Goal: Task Accomplishment & Management: Complete application form

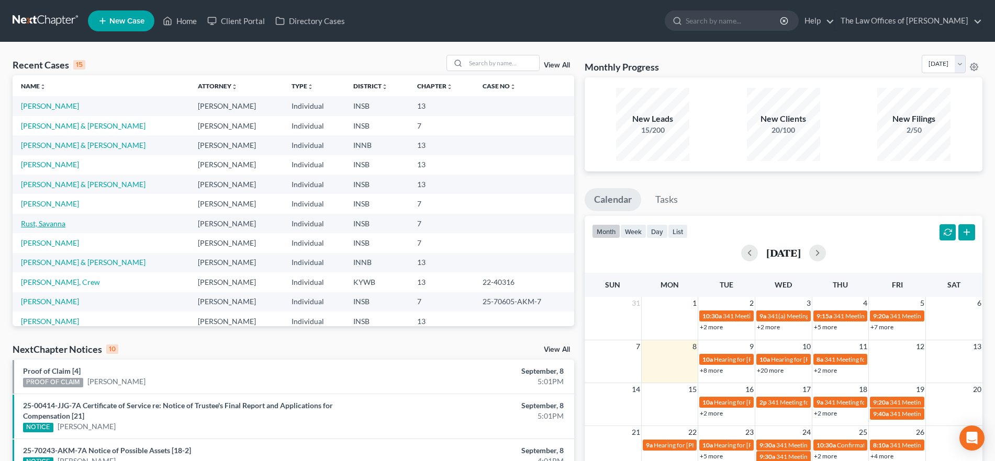
drag, startPoint x: 47, startPoint y: 221, endPoint x: 54, endPoint y: 221, distance: 6.8
click at [47, 221] on link "Rust, Savanna" at bounding box center [43, 223] width 44 height 9
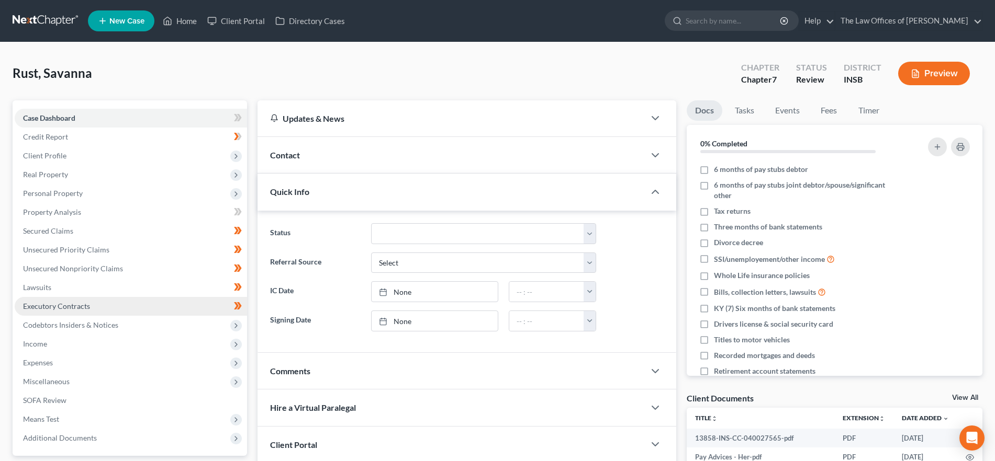
click at [78, 304] on span "Executory Contracts" at bounding box center [56, 306] width 67 height 9
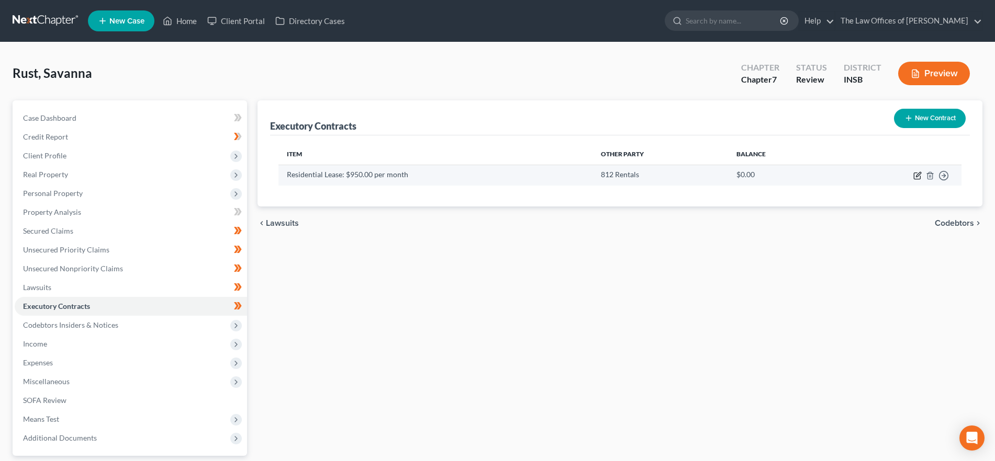
click at [916, 172] on icon "button" at bounding box center [917, 176] width 8 height 8
select select "15"
select select "3"
select select "0"
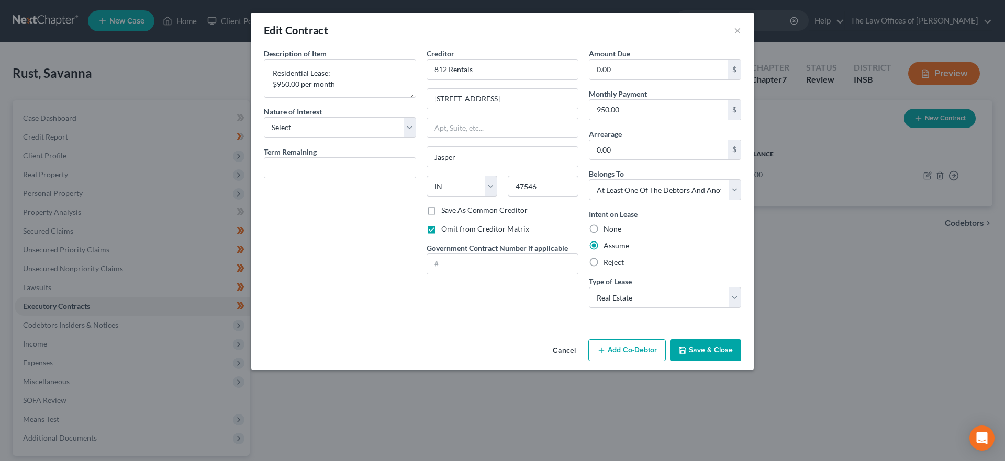
click at [741, 31] on div "Edit Contract ×" at bounding box center [502, 31] width 502 height 36
click at [739, 32] on button "×" at bounding box center [737, 30] width 7 height 13
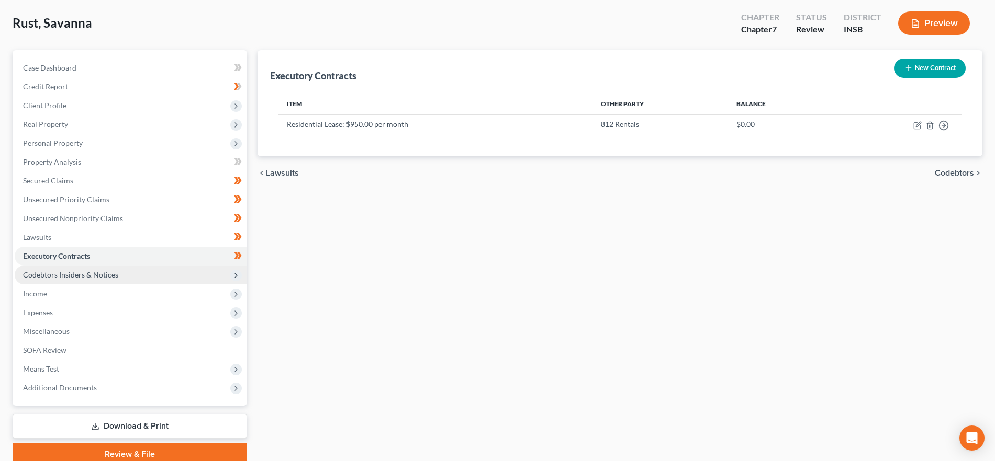
scroll to position [95, 0]
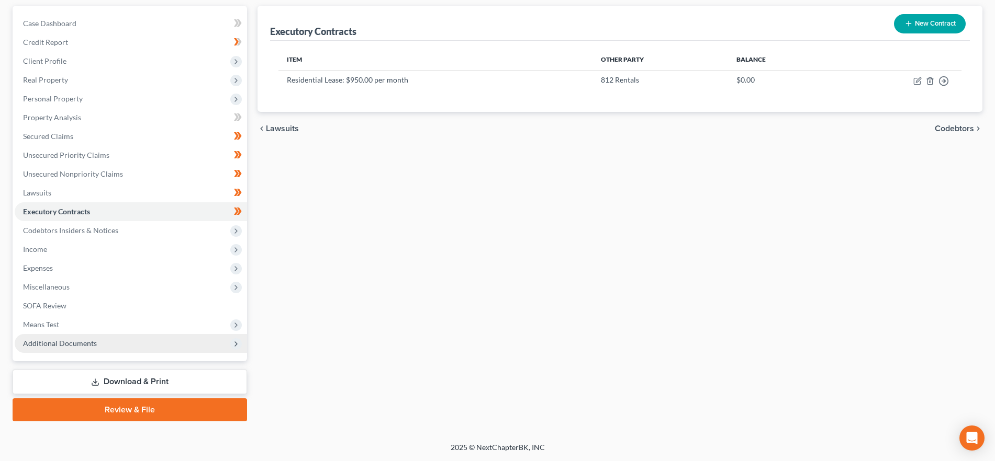
click at [174, 348] on span "Additional Documents" at bounding box center [131, 343] width 232 height 19
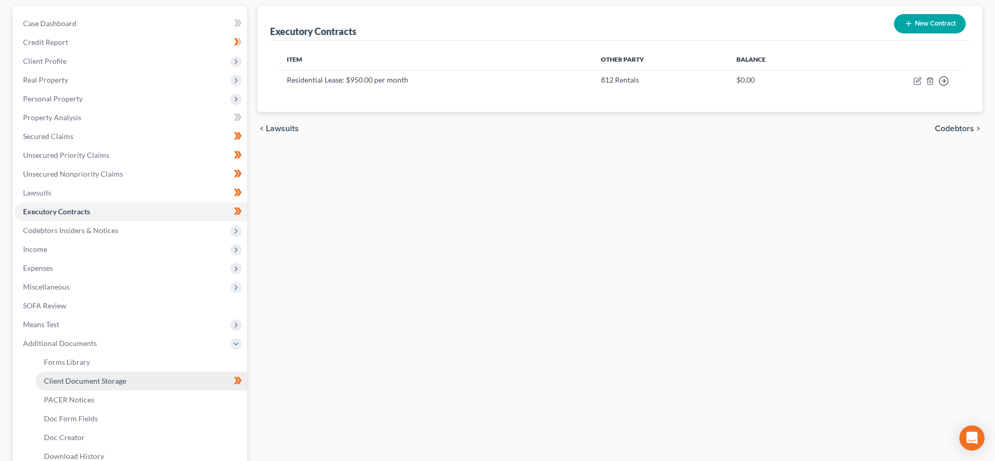
click at [159, 381] on link "Client Document Storage" at bounding box center [141, 381] width 211 height 19
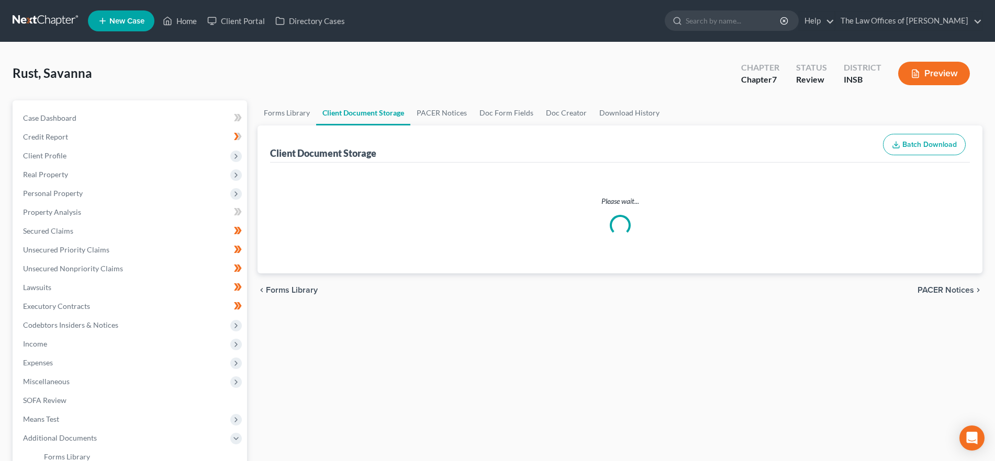
select select "15"
select select "9"
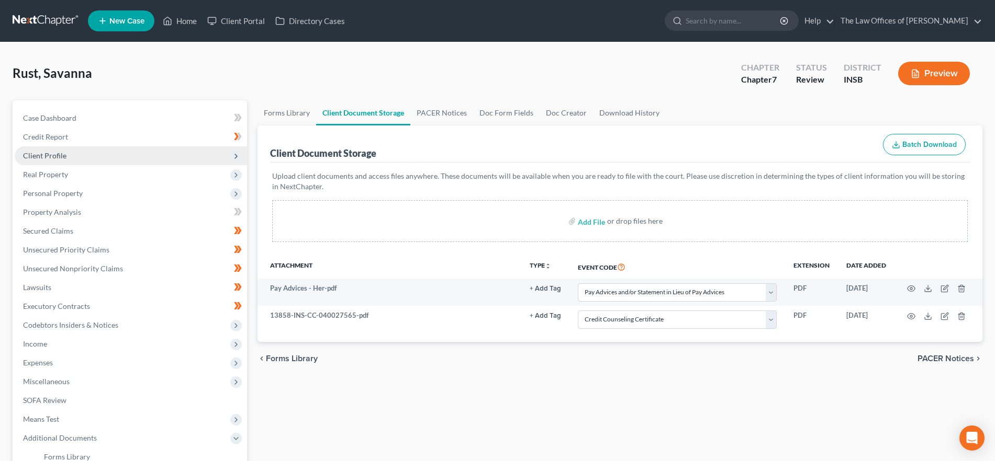
click at [64, 153] on span "Client Profile" at bounding box center [44, 155] width 43 height 9
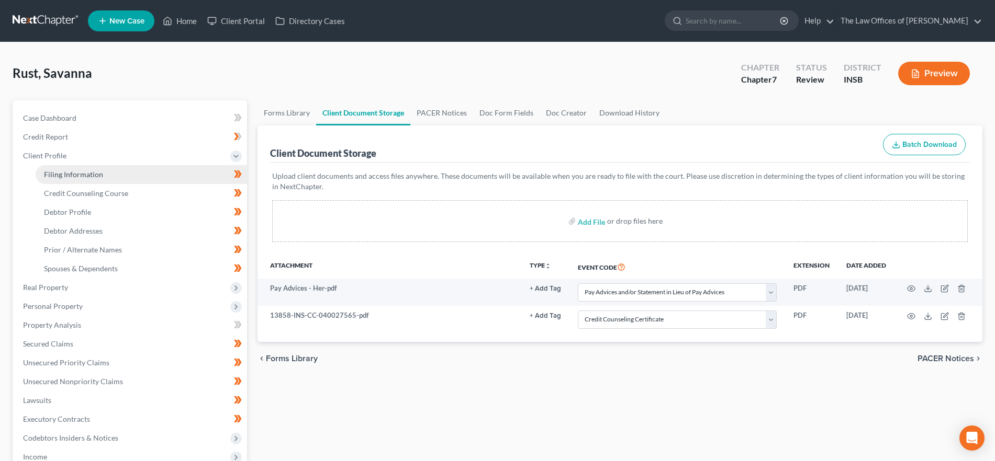
click at [78, 167] on link "Filing Information" at bounding box center [141, 174] width 211 height 19
select select "1"
select select "0"
select select "15"
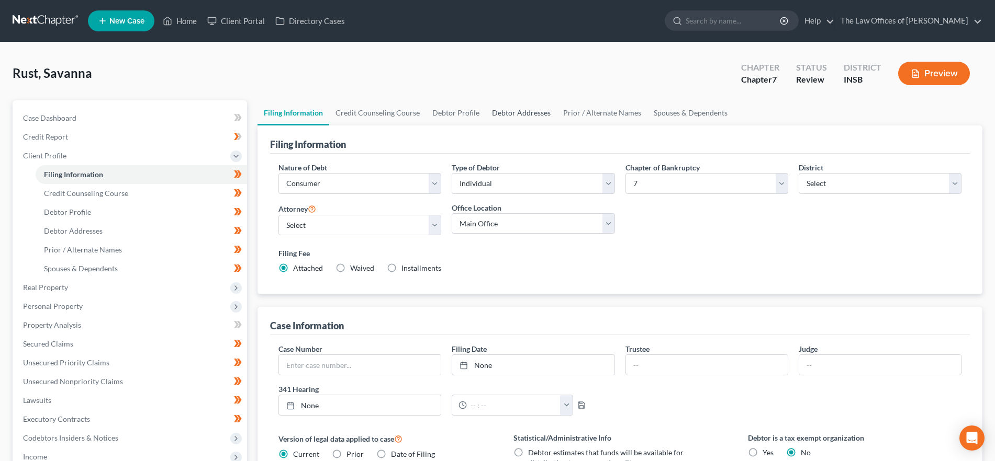
click at [505, 115] on link "Debtor Addresses" at bounding box center [521, 112] width 71 height 25
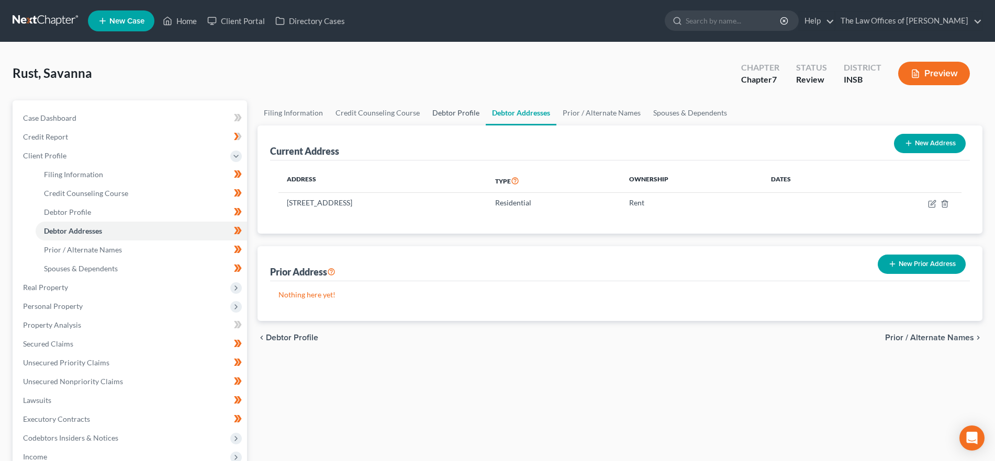
click at [449, 116] on link "Debtor Profile" at bounding box center [456, 112] width 60 height 25
select select "1"
select select "2"
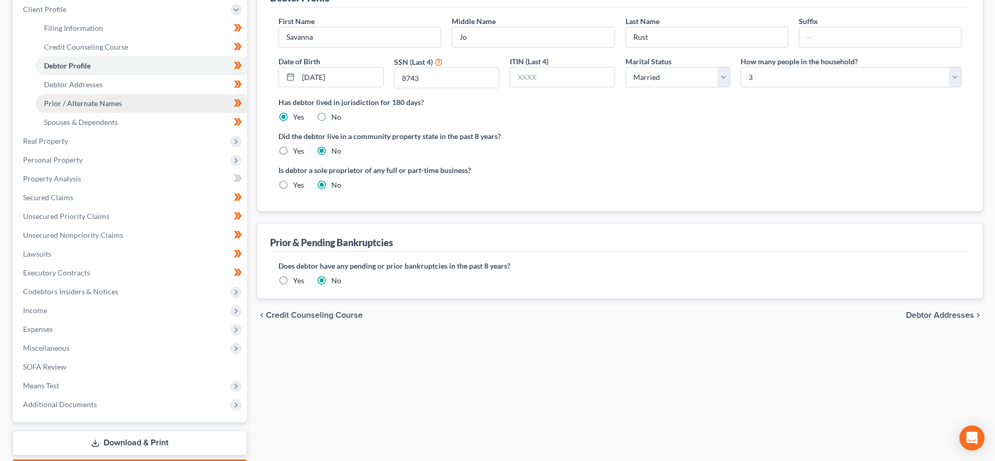
scroll to position [208, 0]
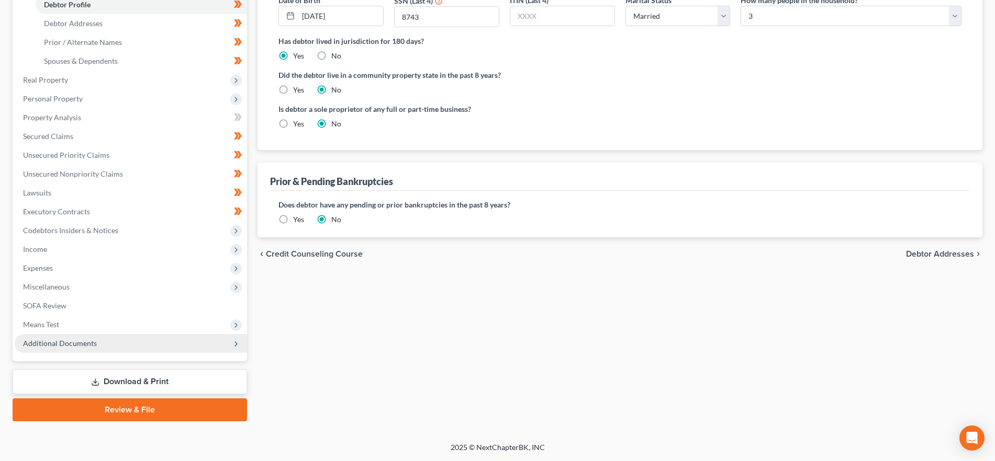
click at [96, 348] on span "Additional Documents" at bounding box center [131, 343] width 232 height 19
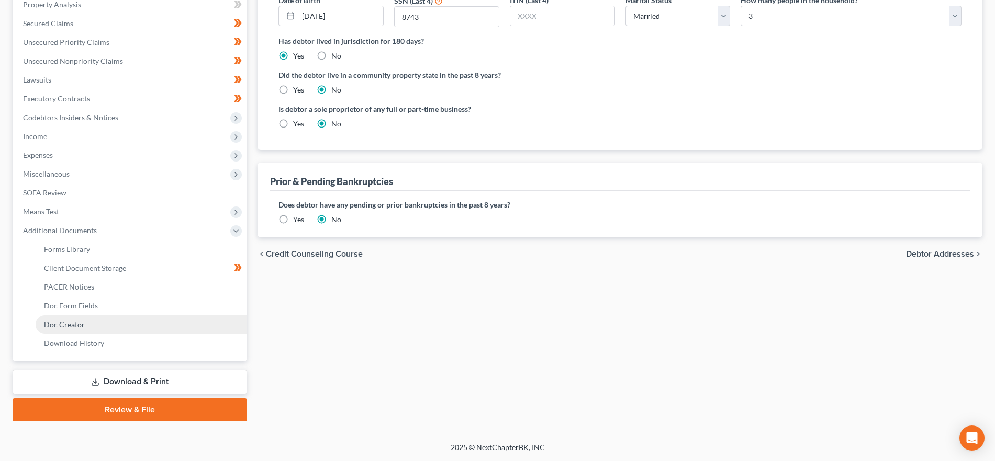
click at [95, 323] on link "Doc Creator" at bounding box center [141, 325] width 211 height 19
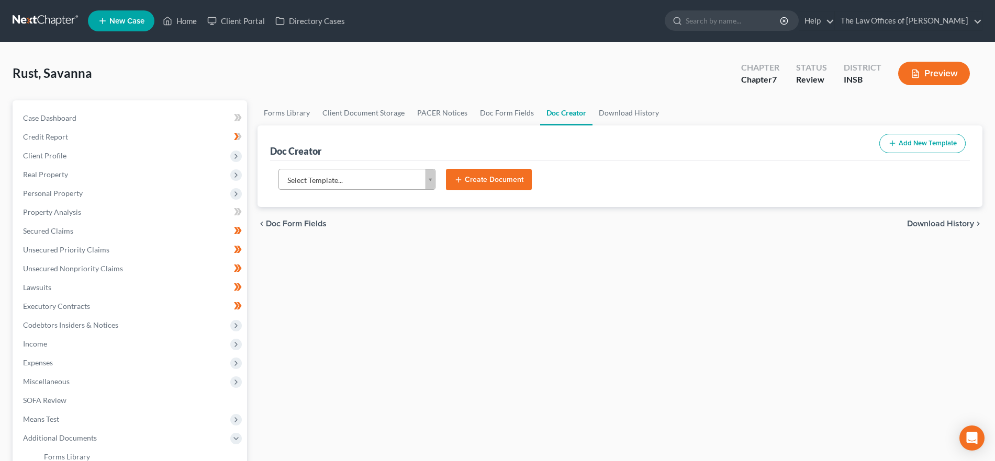
click at [377, 170] on body "Home New Case Client Portal Directory Cases The Law Offices of [PERSON_NAME] [P…" at bounding box center [497, 334] width 995 height 669
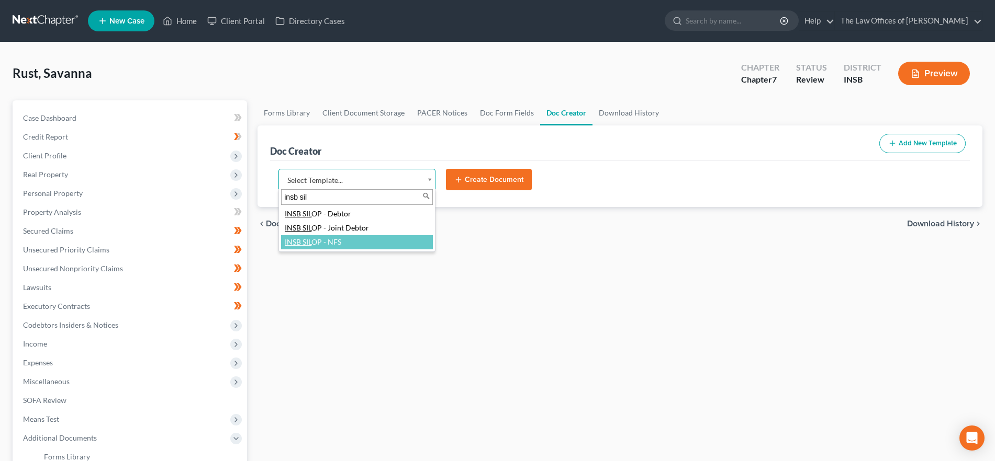
type input "insb sil"
select select "115012"
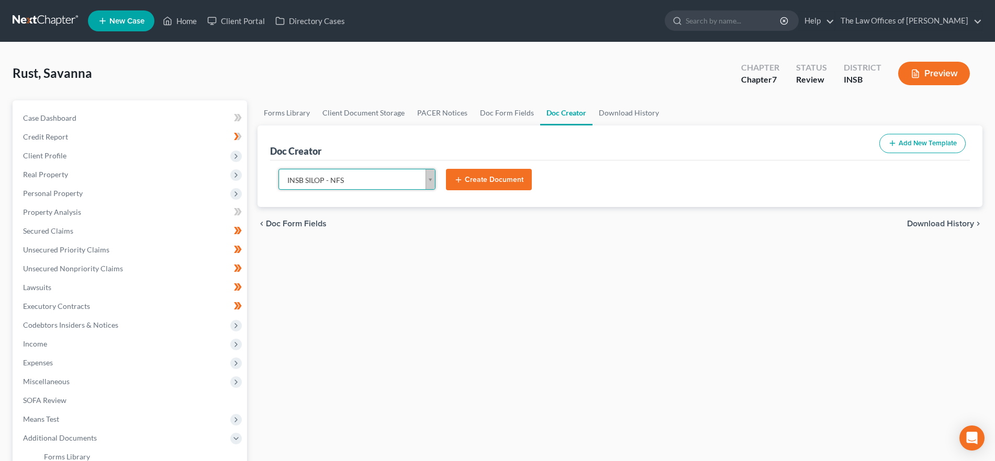
click at [489, 179] on button "Create Document" at bounding box center [489, 180] width 86 height 22
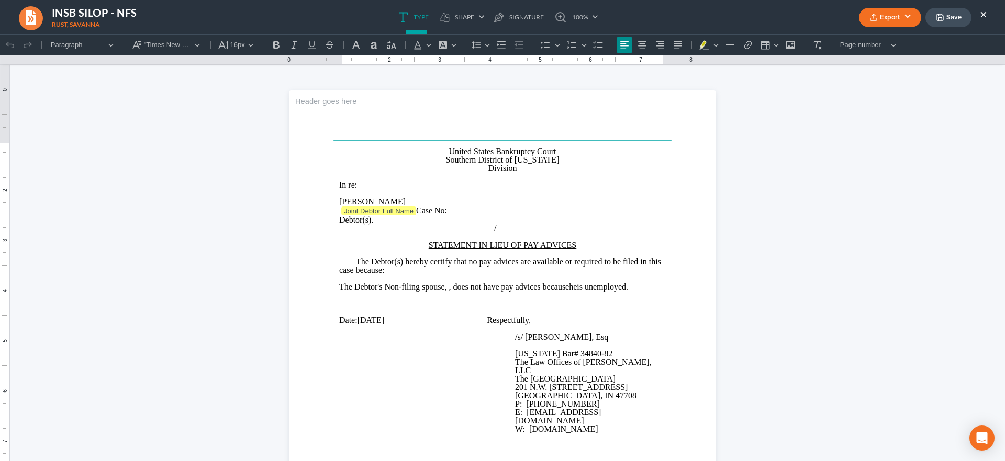
click at [443, 290] on span "The Debtor's Non-filing spouse, , does not have pay advices because" at bounding box center [454, 287] width 230 height 9
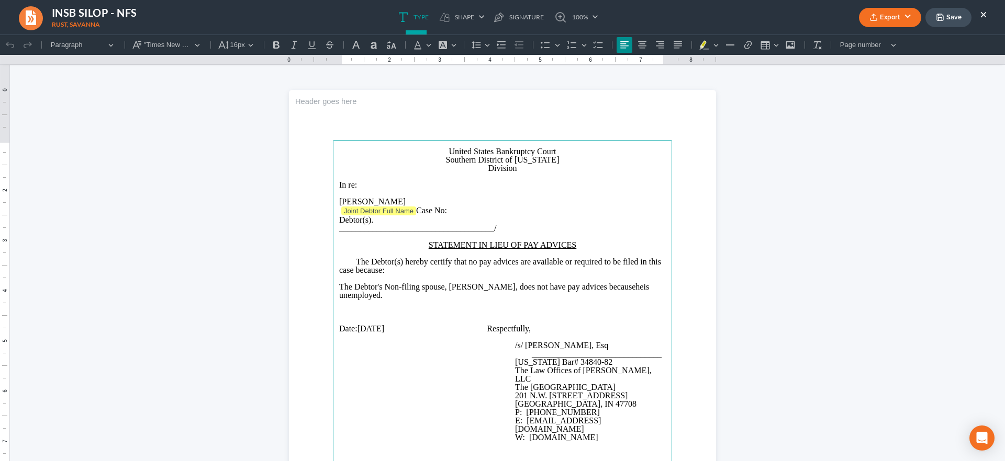
click at [480, 170] on p "Division" at bounding box center [502, 168] width 326 height 8
click at [889, 18] on button "Export" at bounding box center [890, 17] width 62 height 19
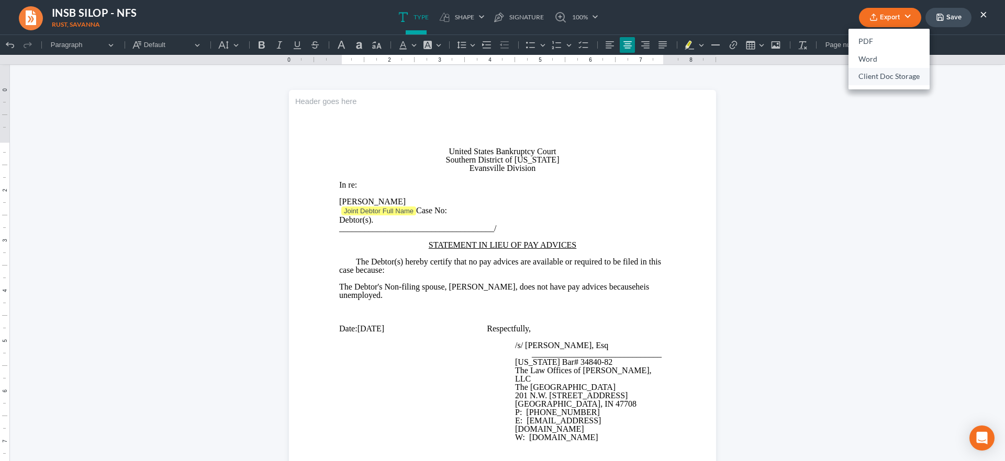
click at [898, 78] on link "Client Doc Storage" at bounding box center [888, 77] width 81 height 18
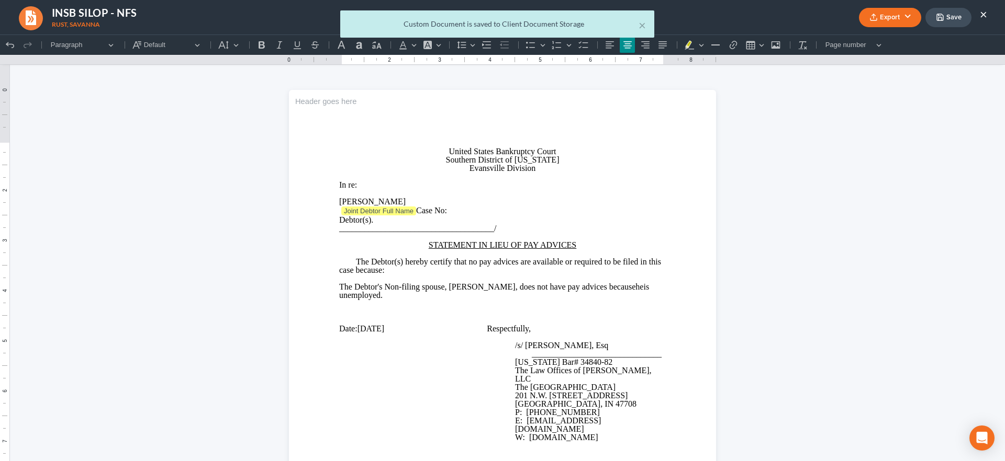
click at [889, 13] on div "× Custom Document is saved to Client Document Storage" at bounding box center [497, 26] width 1005 height 32
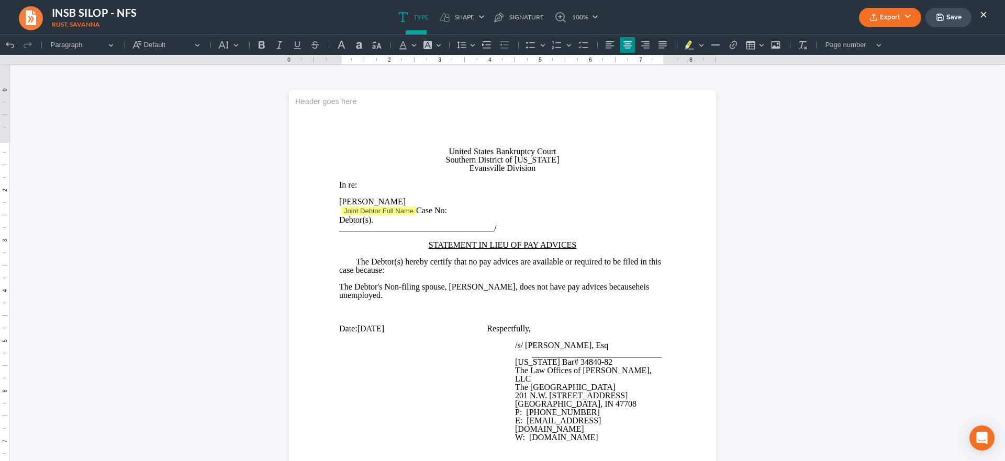
click at [885, 15] on button "Export" at bounding box center [890, 17] width 62 height 19
click at [876, 39] on link "PDF" at bounding box center [888, 42] width 81 height 18
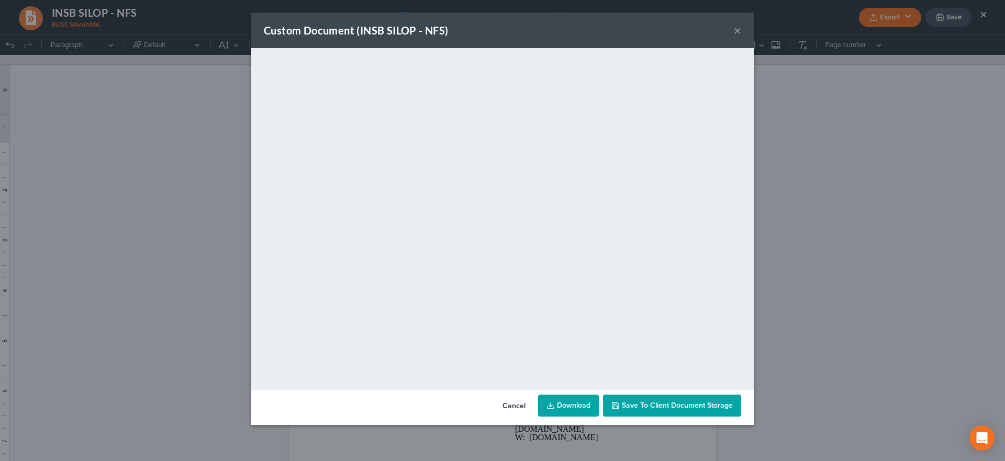
click at [736, 30] on button "×" at bounding box center [737, 30] width 7 height 13
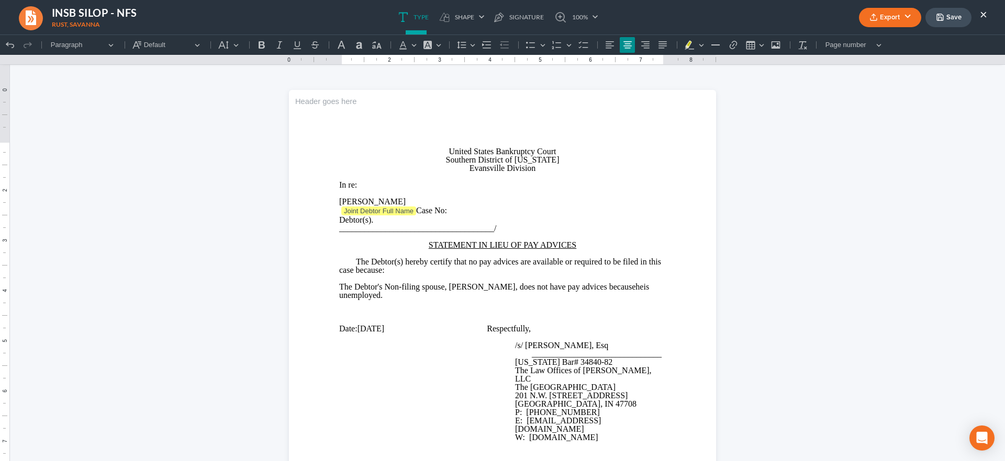
click at [981, 13] on button "×" at bounding box center [982, 14] width 7 height 13
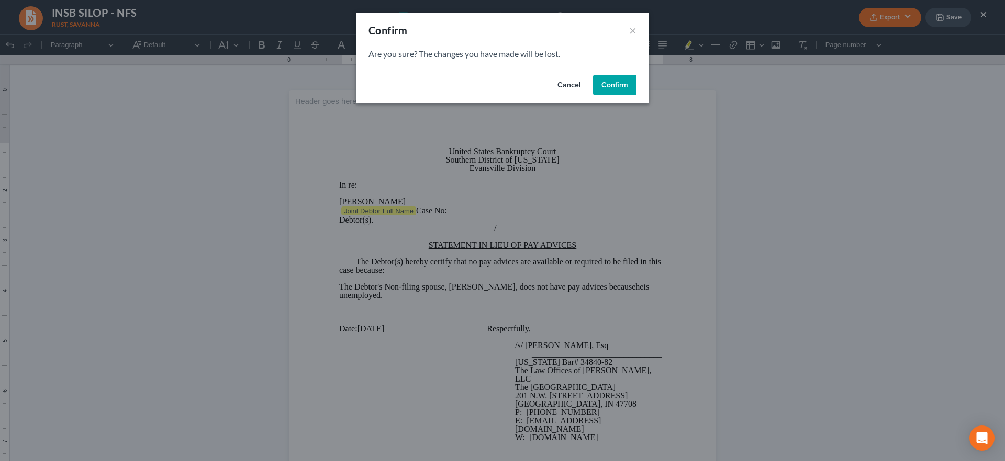
click at [632, 84] on button "Confirm" at bounding box center [614, 85] width 43 height 21
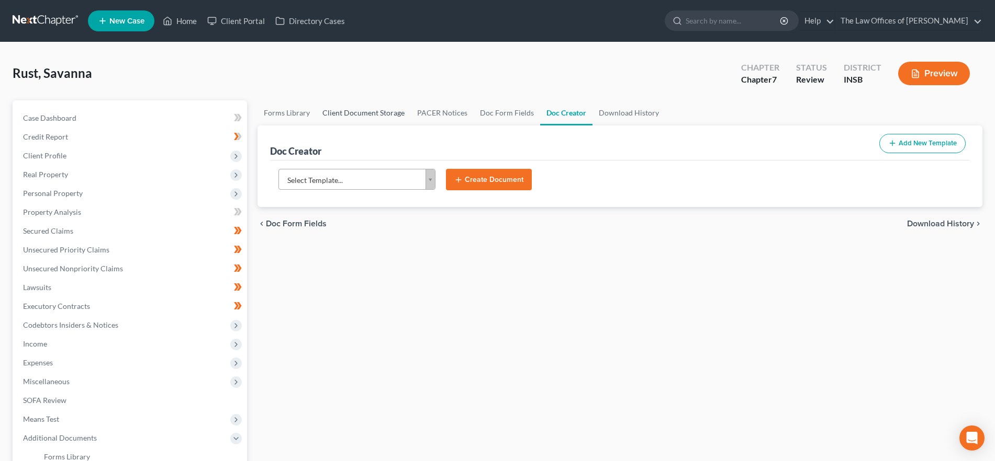
click at [364, 115] on link "Client Document Storage" at bounding box center [363, 112] width 95 height 25
select select "15"
select select "9"
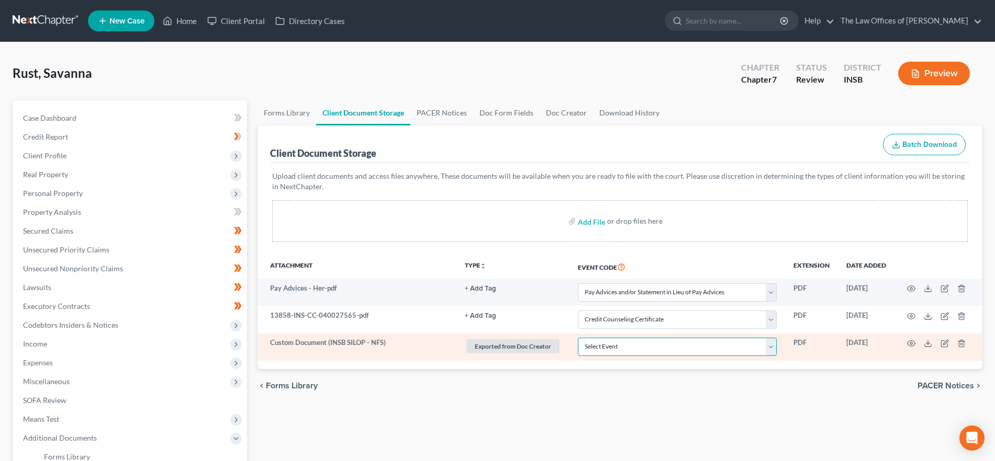
click at [666, 346] on select "Select Event 20 Largest Unsecured Creditors Amended/Corrected Petition Ch 7 Mea…" at bounding box center [677, 347] width 199 height 18
select select "16"
click at [578, 338] on select "Select Event 20 Largest Unsecured Creditors Amended/Corrected Petition Ch 7 Mea…" at bounding box center [677, 347] width 199 height 18
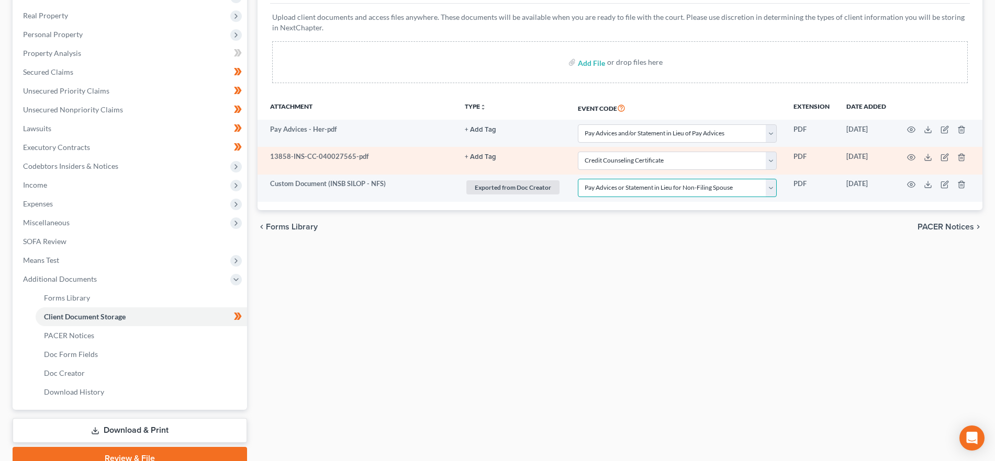
scroll to position [208, 0]
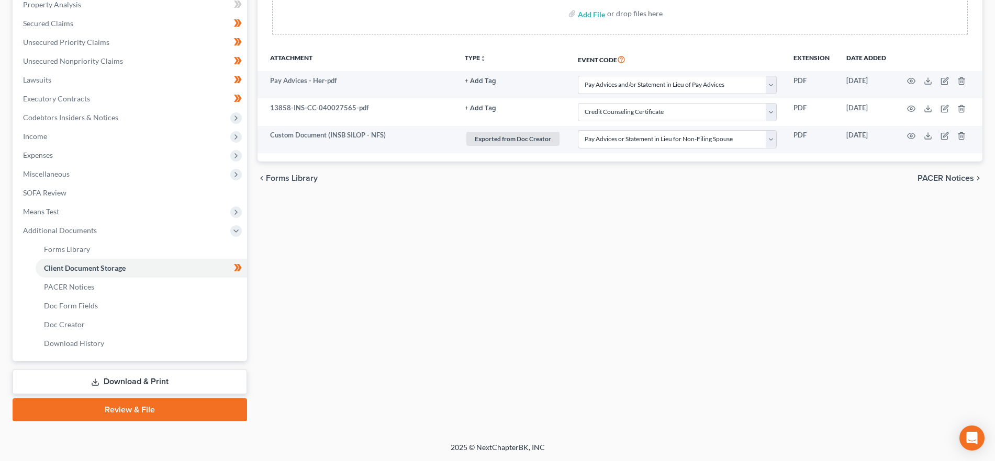
click at [127, 407] on link "Review & File" at bounding box center [130, 410] width 234 height 23
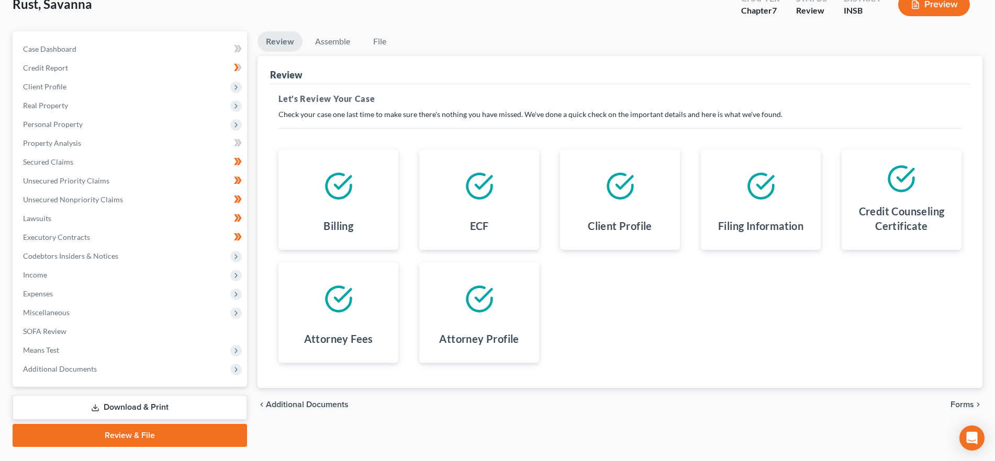
scroll to position [95, 0]
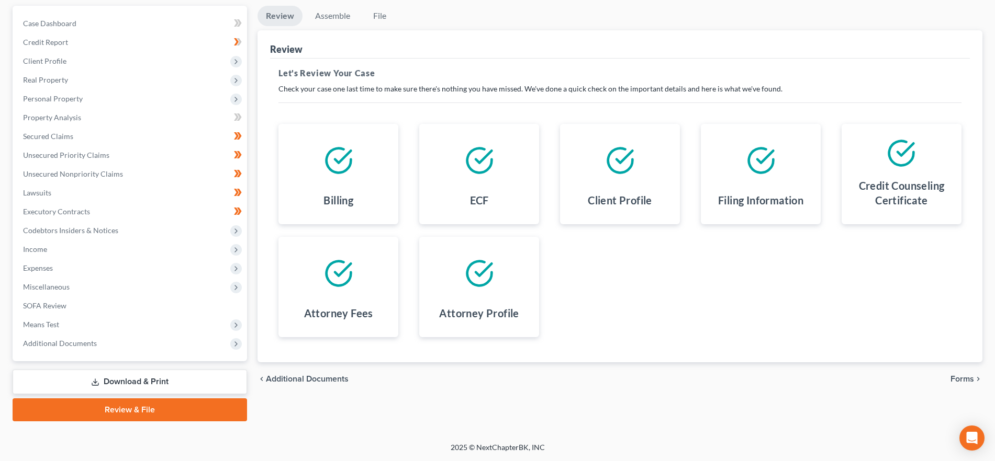
click at [961, 375] on span "Forms" at bounding box center [962, 379] width 24 height 8
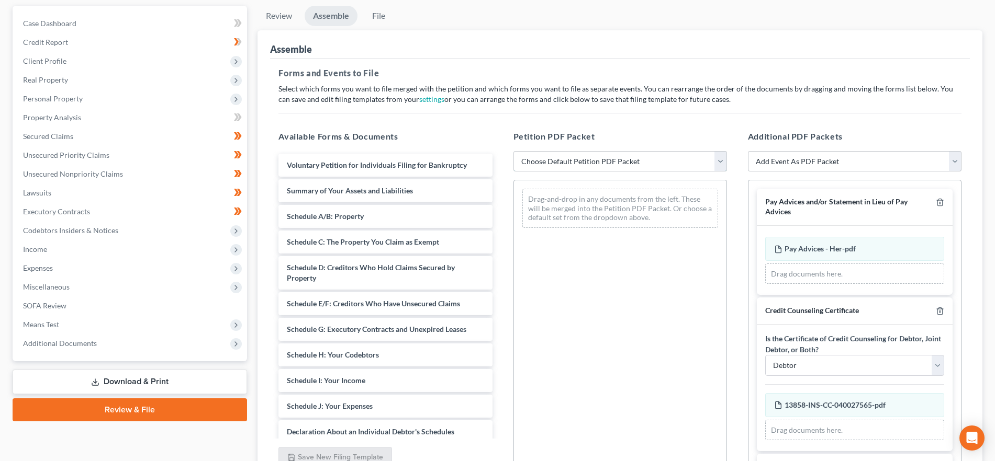
click at [659, 166] on select "Choose Default Petition PDF Packet Emergency Filing (Voluntary Petition and Cre…" at bounding box center [619, 161] width 213 height 21
select select "1"
click at [513, 151] on select "Choose Default Petition PDF Packet Emergency Filing (Voluntary Petition and Cre…" at bounding box center [619, 161] width 213 height 21
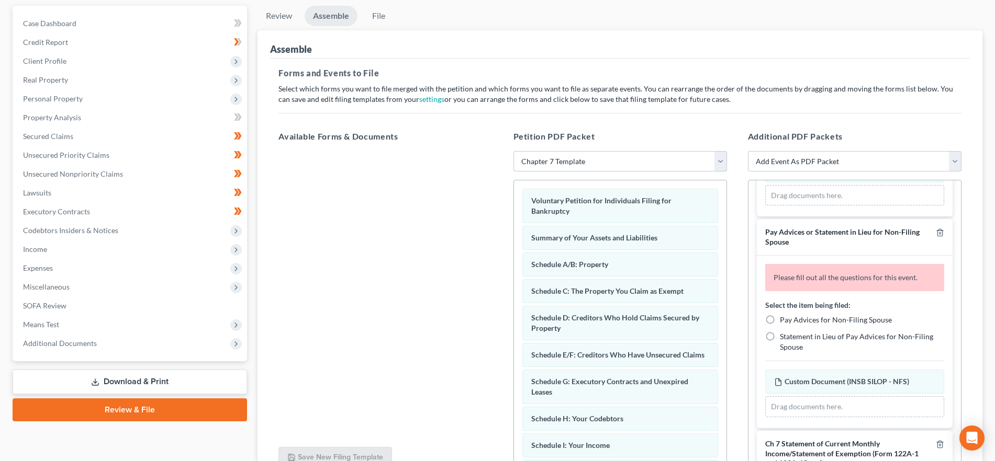
scroll to position [236, 0]
click at [780, 335] on span "Statement in Lieu of Pay Advices for Non-Filing Spouse" at bounding box center [856, 340] width 153 height 19
click at [784, 335] on input "Statement in Lieu of Pay Advices for Non-Filing Spouse" at bounding box center [787, 333] width 7 height 7
radio input "true"
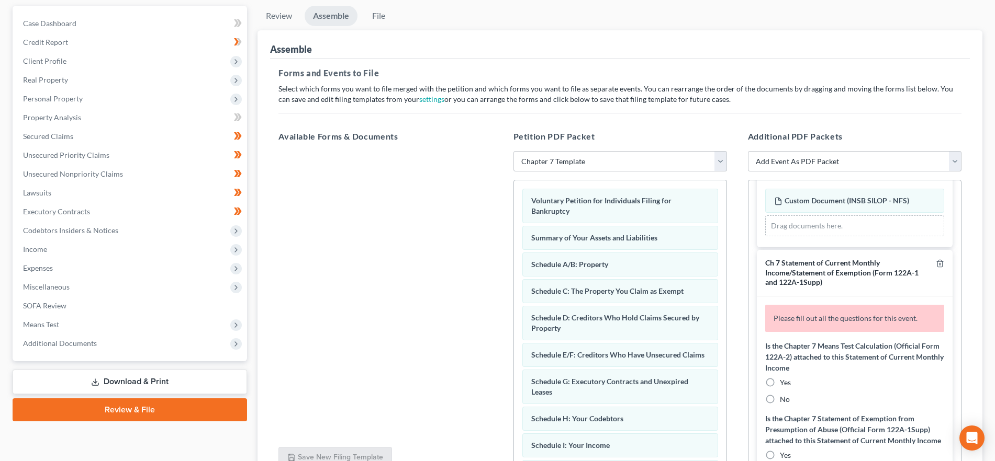
scroll to position [402, 0]
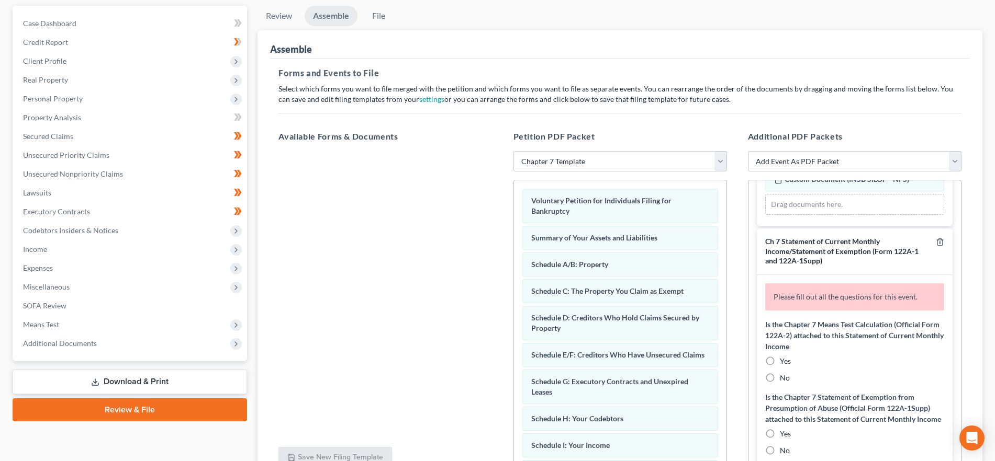
click at [780, 378] on label "No" at bounding box center [785, 378] width 10 height 10
click at [784, 378] on input "No" at bounding box center [787, 376] width 7 height 7
radio input "true"
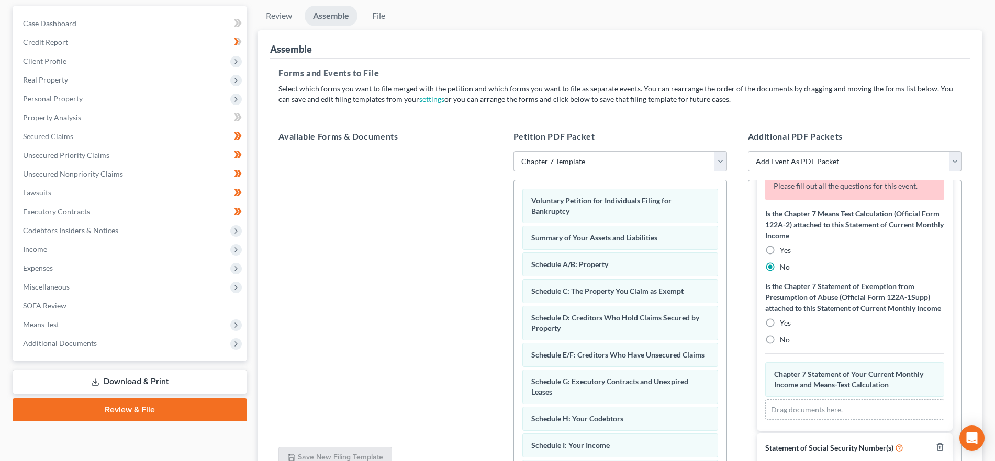
scroll to position [526, 0]
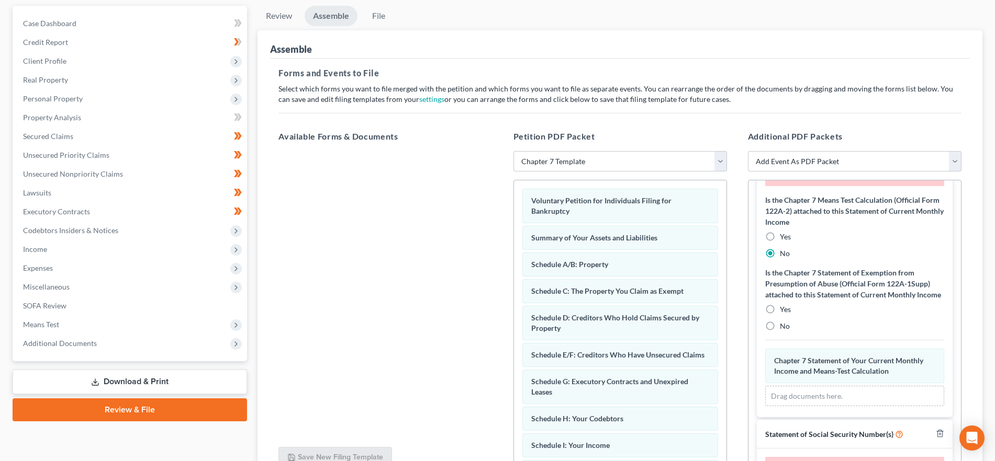
click at [780, 332] on label "No" at bounding box center [785, 326] width 10 height 10
click at [784, 328] on input "No" at bounding box center [787, 324] width 7 height 7
radio input "true"
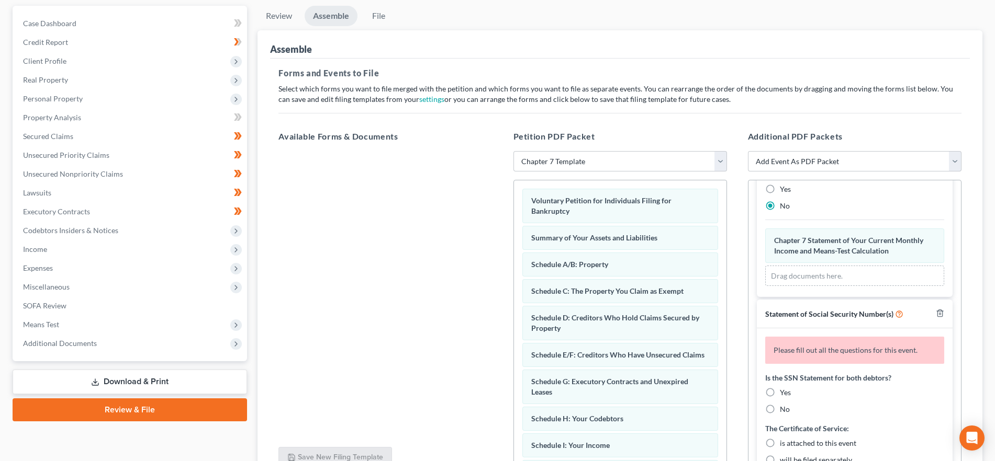
scroll to position [618, 0]
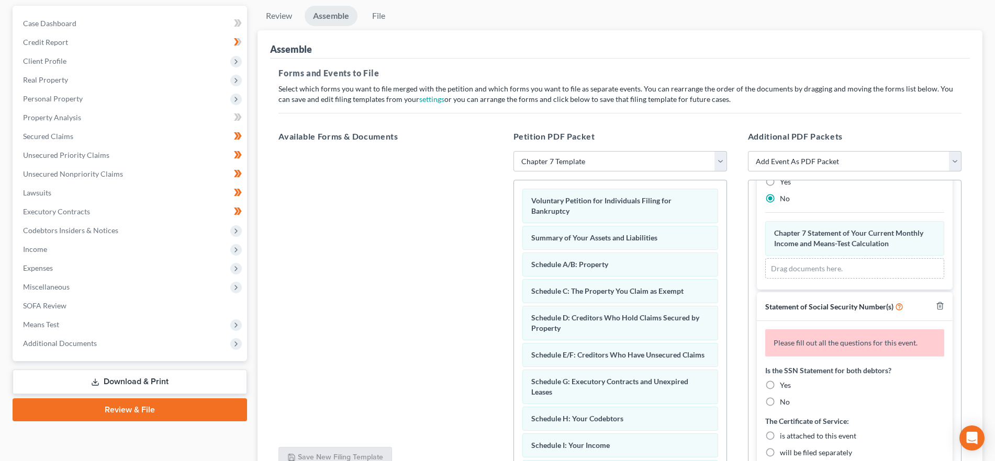
click at [780, 391] on label "Yes" at bounding box center [785, 385] width 11 height 10
click at [784, 387] on input "Yes" at bounding box center [787, 383] width 7 height 7
radio input "true"
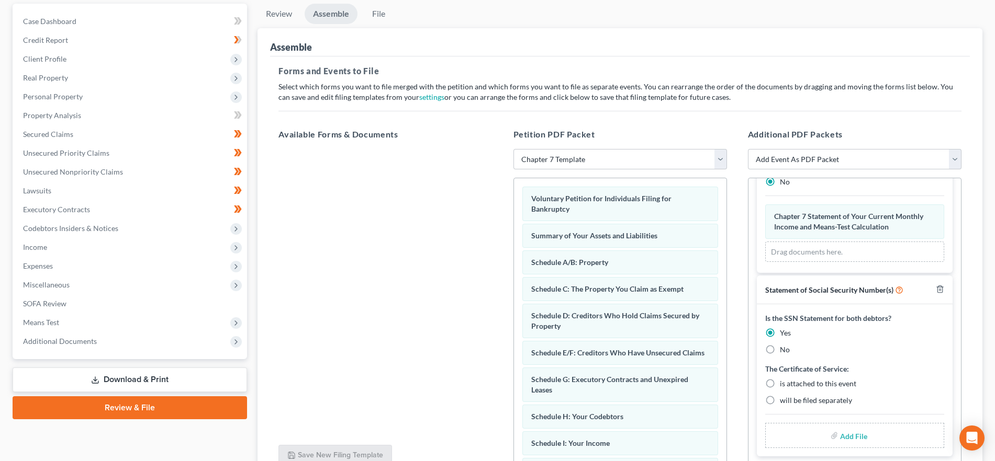
scroll to position [97, 0]
click at [780, 380] on label "is attached to this event" at bounding box center [818, 383] width 76 height 10
click at [784, 380] on input "is attached to this event" at bounding box center [787, 381] width 7 height 7
radio input "true"
drag, startPoint x: 847, startPoint y: 433, endPoint x: 856, endPoint y: 429, distance: 9.8
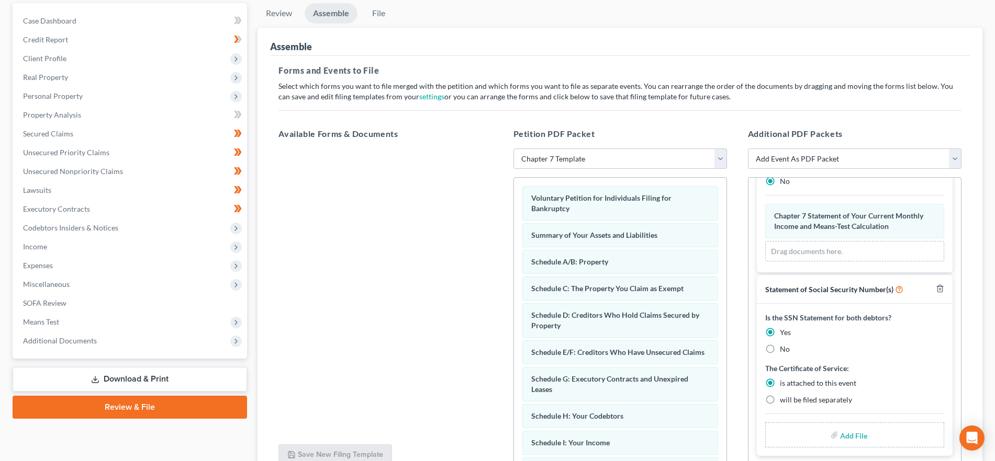
click at [848, 433] on input "file" at bounding box center [852, 435] width 25 height 19
type input "C:\fakepath\SSN.pdf"
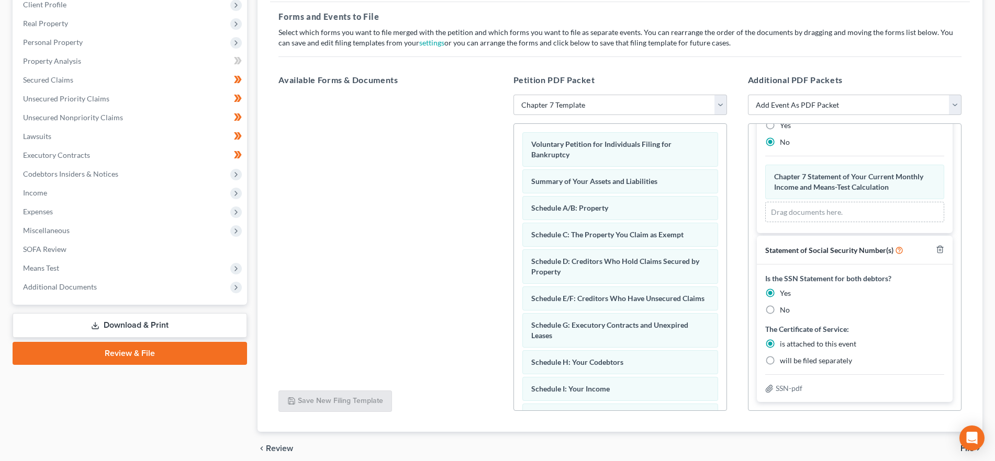
scroll to position [195, 0]
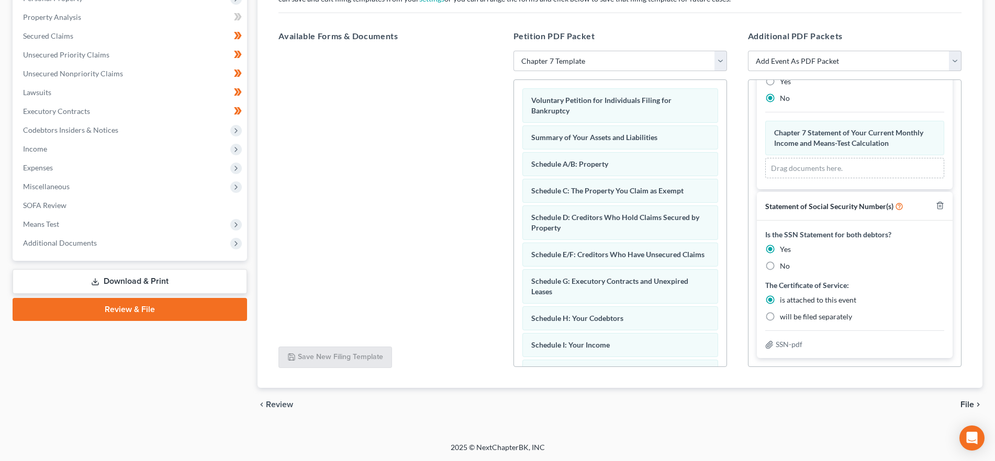
click at [967, 401] on span "File" at bounding box center [967, 405] width 14 height 8
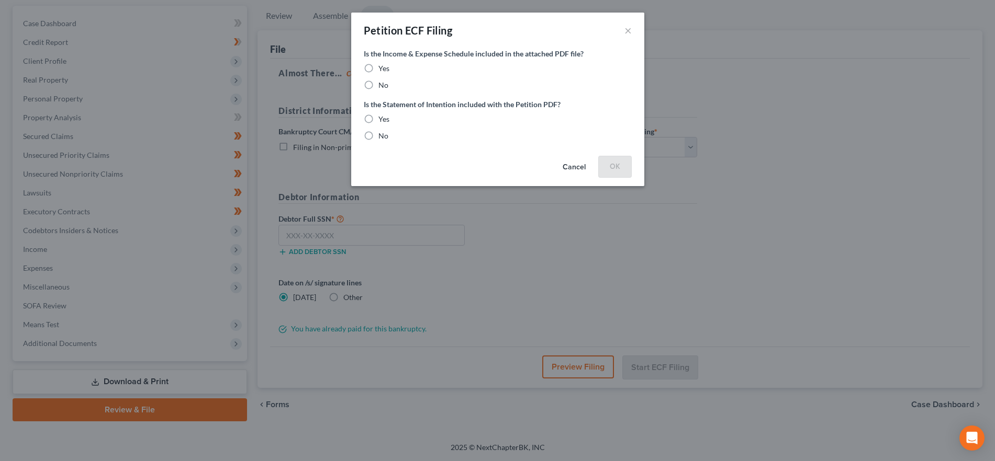
scroll to position [95, 0]
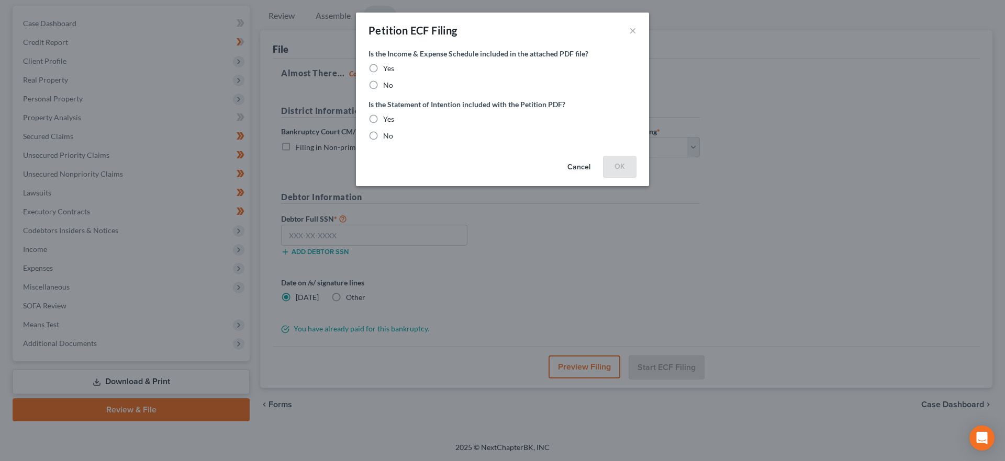
click at [383, 65] on label "Yes" at bounding box center [388, 68] width 11 height 10
click at [387, 65] on input "Yes" at bounding box center [390, 66] width 7 height 7
radio input "true"
click at [383, 114] on label "Yes" at bounding box center [388, 119] width 11 height 10
click at [387, 114] on input "Yes" at bounding box center [390, 117] width 7 height 7
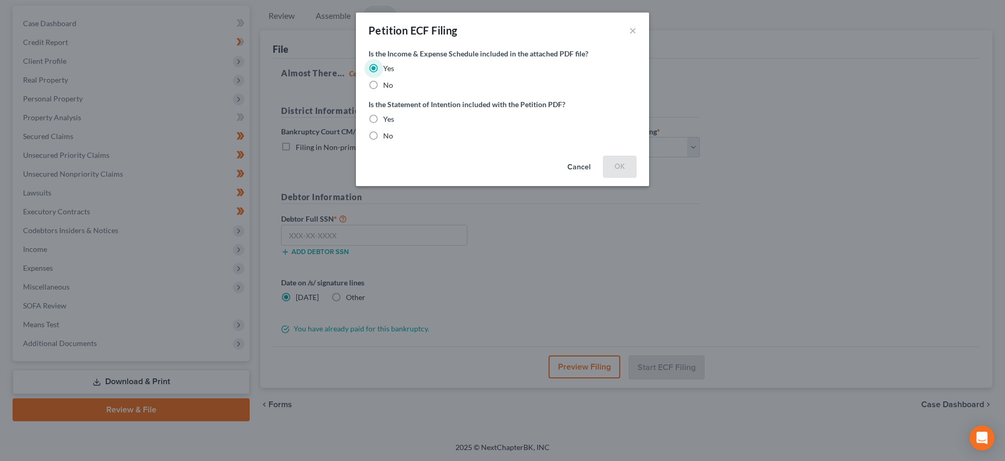
radio input "true"
click at [628, 164] on button "OK" at bounding box center [619, 166] width 33 height 21
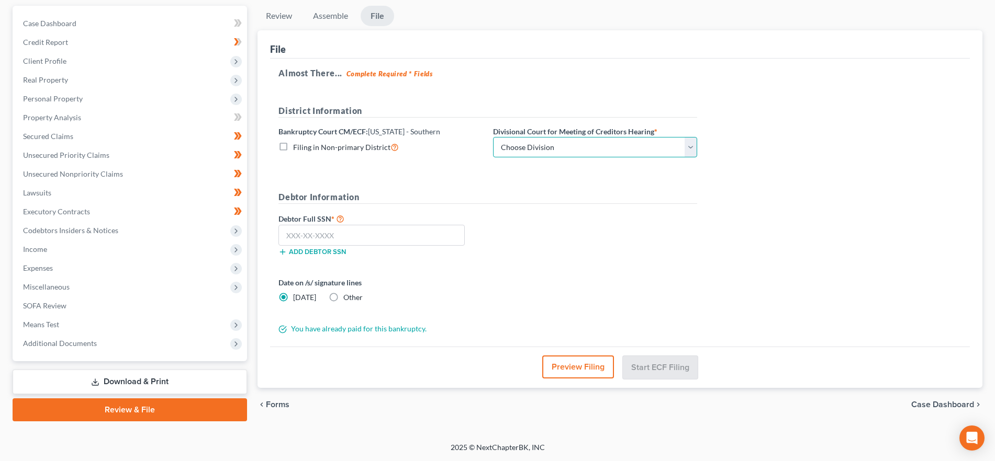
drag, startPoint x: 632, startPoint y: 146, endPoint x: 626, endPoint y: 150, distance: 6.8
click at [632, 145] on select "Choose Division [GEOGRAPHIC_DATA] [GEOGRAPHIC_DATA] [GEOGRAPHIC_DATA] [GEOGRAPH…" at bounding box center [595, 147] width 204 height 21
select select "0"
click at [493, 137] on select "Choose Division [GEOGRAPHIC_DATA] [GEOGRAPHIC_DATA] [GEOGRAPHIC_DATA] [GEOGRAPH…" at bounding box center [595, 147] width 204 height 21
click at [373, 231] on input "text" at bounding box center [371, 235] width 186 height 21
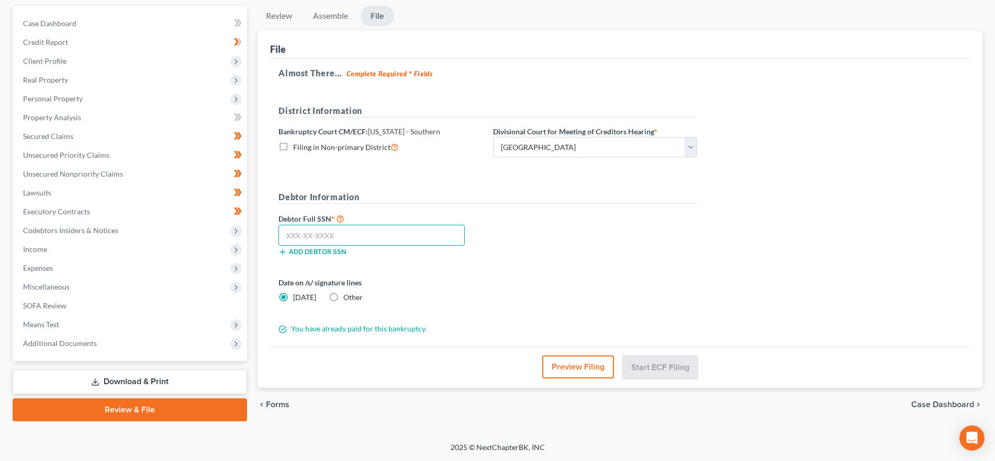
paste input "312-19-8743"
type input "312-19-8743"
click at [679, 361] on button "Start ECF Filing" at bounding box center [660, 367] width 75 height 23
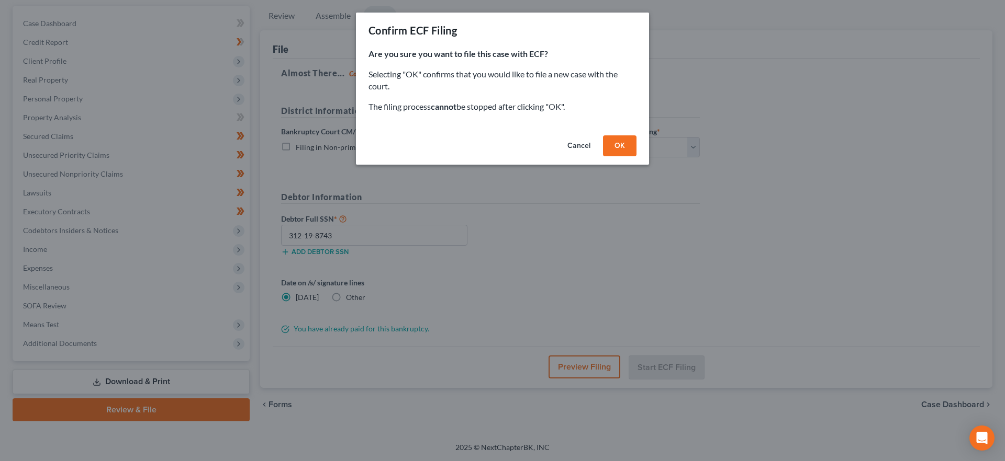
click at [627, 141] on button "OK" at bounding box center [619, 146] width 33 height 21
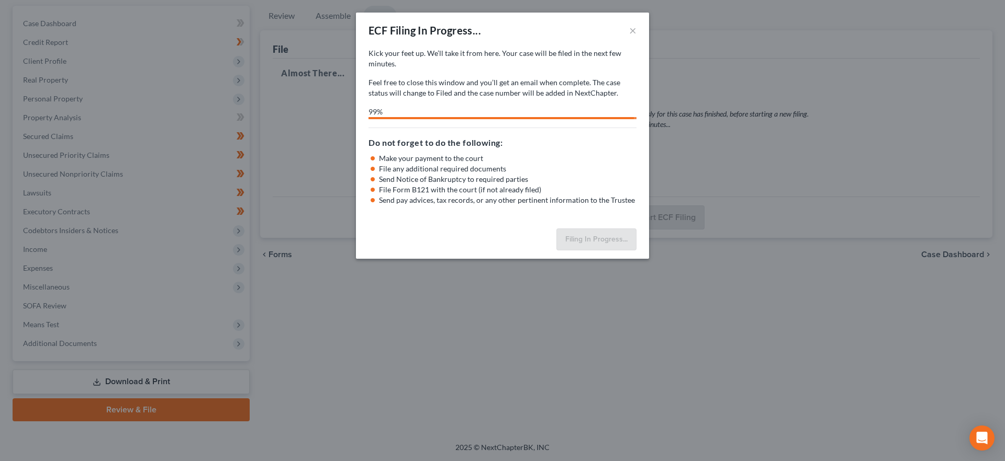
select select "0"
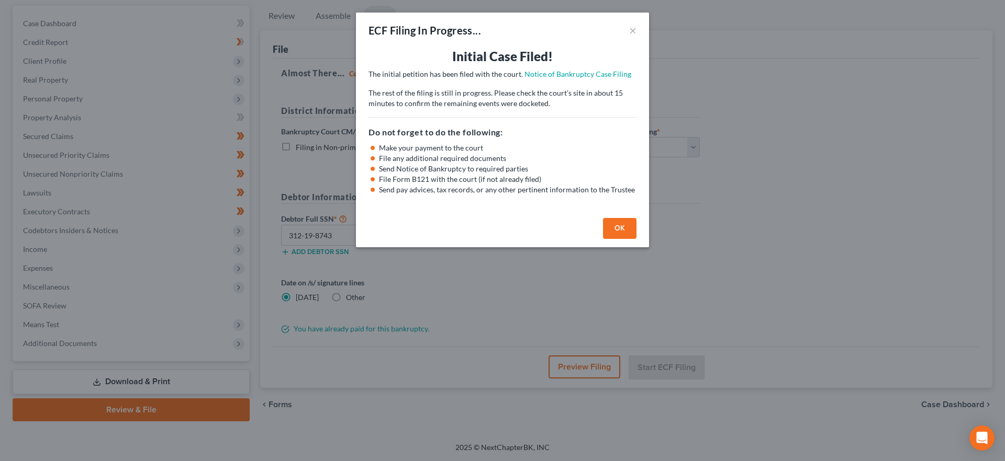
drag, startPoint x: 620, startPoint y: 221, endPoint x: 567, endPoint y: 204, distance: 56.1
click at [620, 222] on button "OK" at bounding box center [619, 228] width 33 height 21
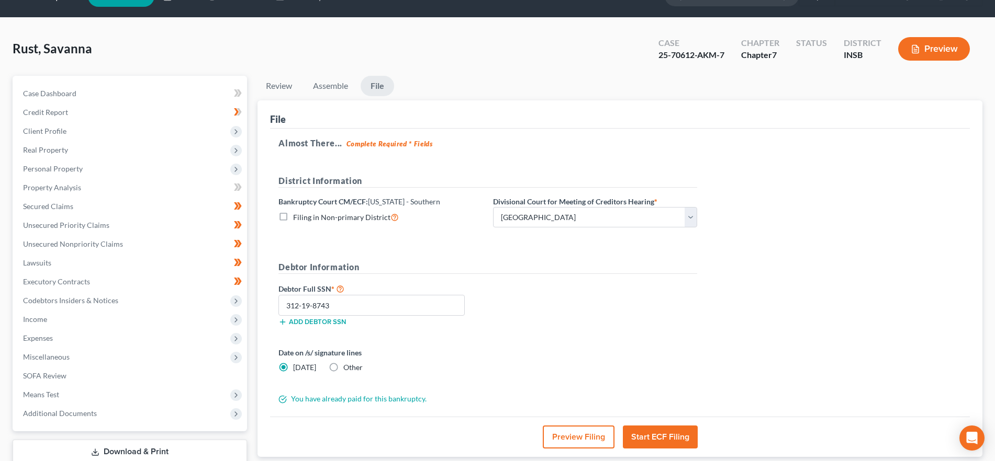
scroll to position [0, 0]
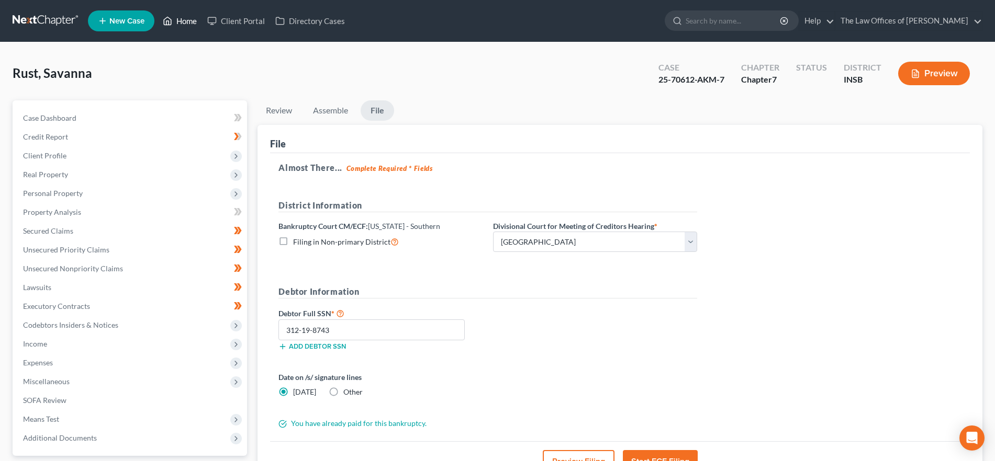
click at [172, 17] on icon at bounding box center [167, 21] width 9 height 13
